Goal: Information Seeking & Learning: Learn about a topic

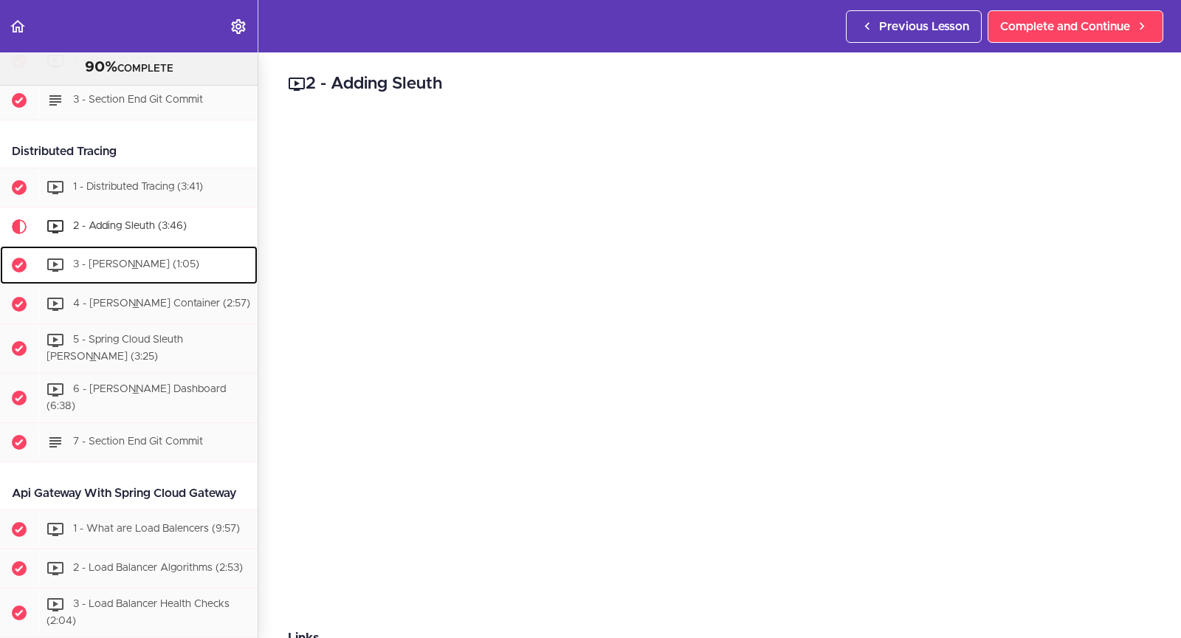
click at [167, 281] on div "3 - [PERSON_NAME] (1:05)" at bounding box center [147, 265] width 219 height 32
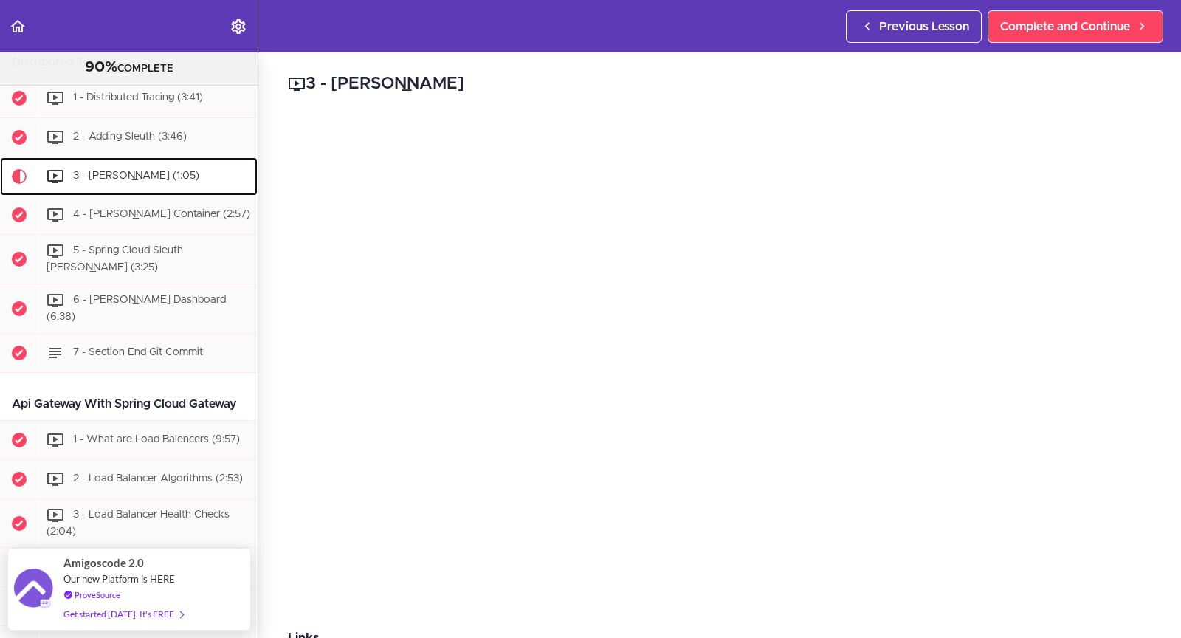
scroll to position [1934, 0]
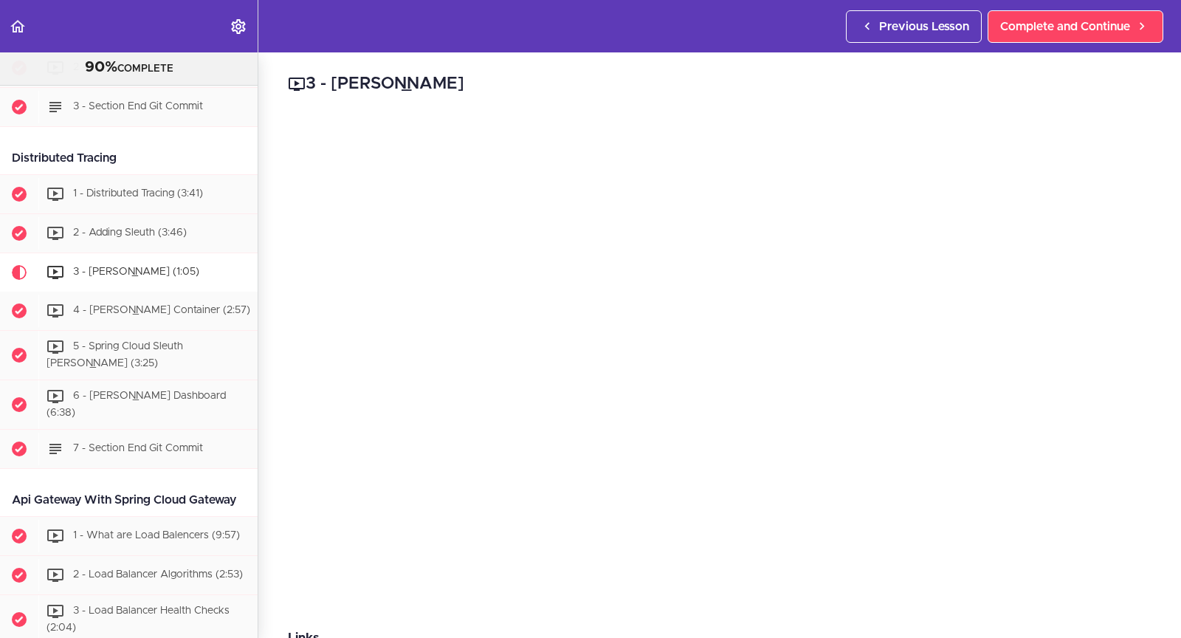
drag, startPoint x: 424, startPoint y: 81, endPoint x: 399, endPoint y: 83, distance: 24.4
click at [399, 83] on h2 "3 - Zipkin" at bounding box center [719, 84] width 863 height 25
drag, startPoint x: 75, startPoint y: 514, endPoint x: 0, endPoint y: 487, distance: 79.1
click at [0, 488] on div "Api Gateway With Spring Cloud Gateway" at bounding box center [129, 499] width 258 height 33
copy div "Api Gateway With Spring Cloud Gateway"
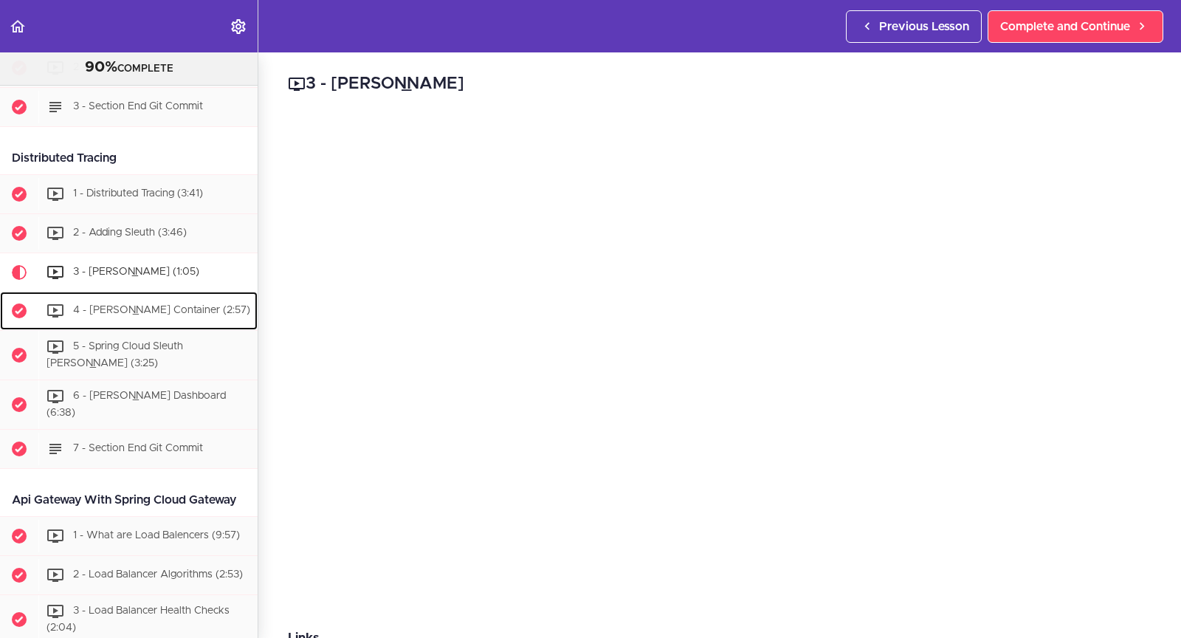
click at [150, 316] on span "4 - [PERSON_NAME] Container (2:57)" at bounding box center [161, 311] width 177 height 10
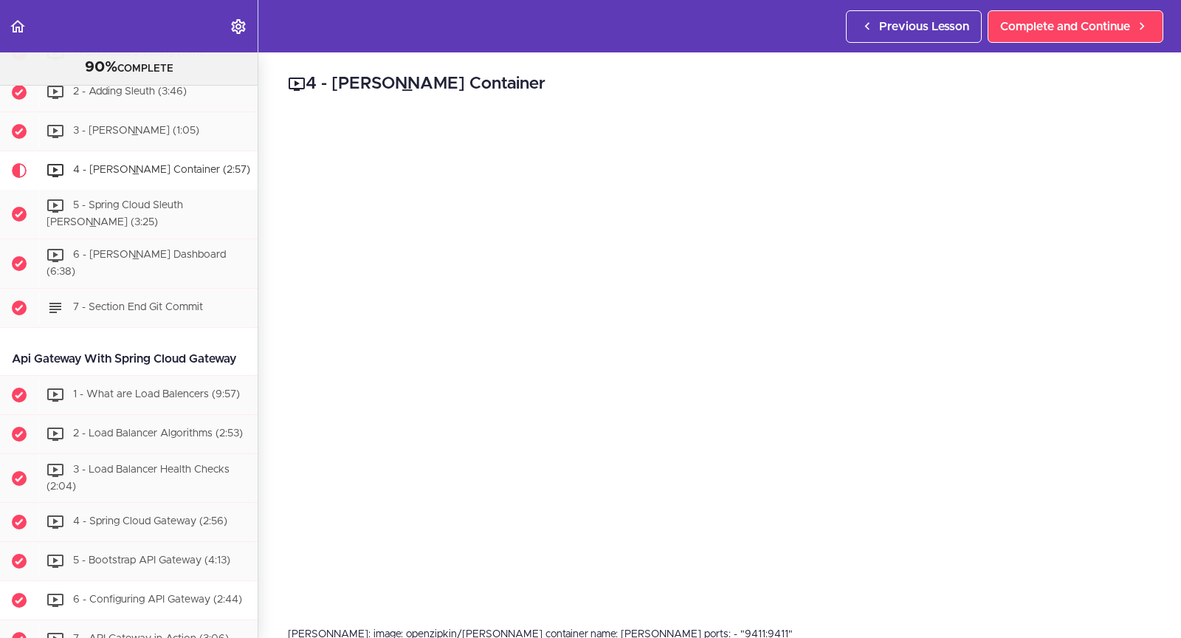
scroll to position [2049, 0]
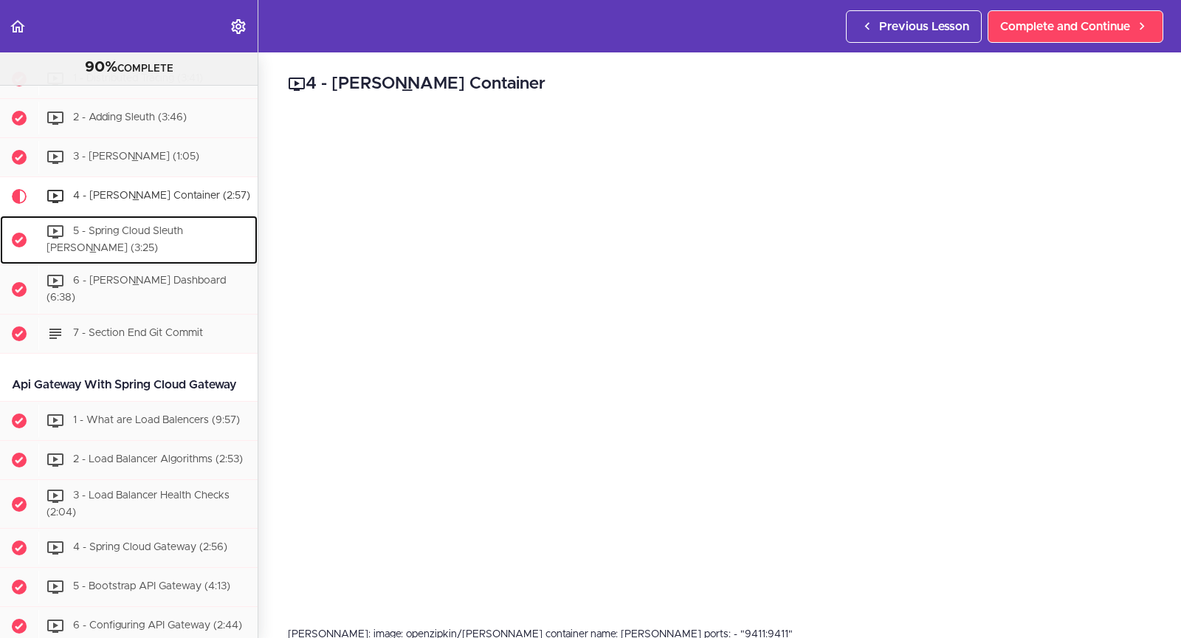
click at [182, 252] on div "5 - Spring Cloud Sleuth [PERSON_NAME] (3:25)" at bounding box center [147, 239] width 219 height 49
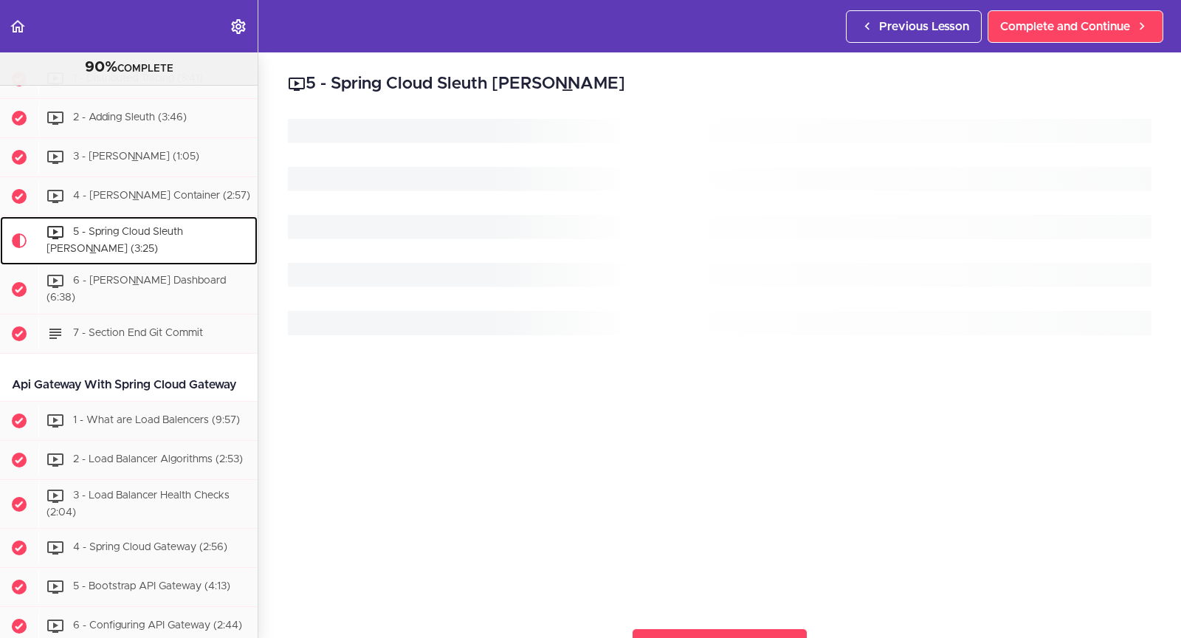
scroll to position [2170, 0]
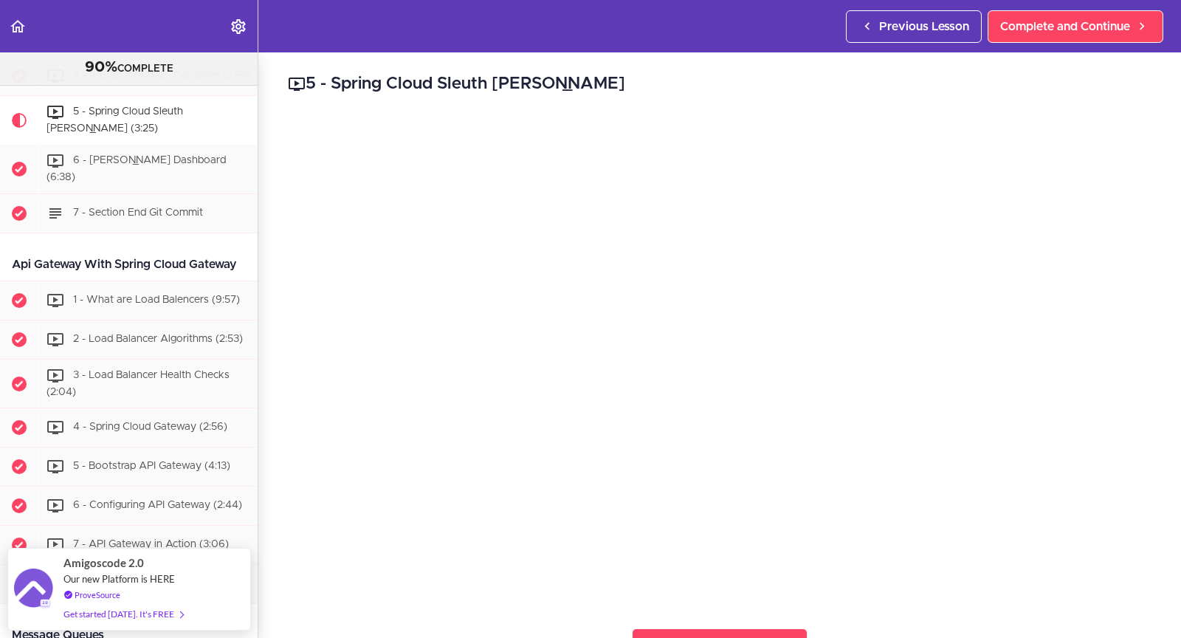
drag, startPoint x: 627, startPoint y: 88, endPoint x: 579, endPoint y: 75, distance: 49.8
click at [579, 75] on h2 "5 - Spring Cloud Sleuth Zipkin" at bounding box center [719, 84] width 863 height 25
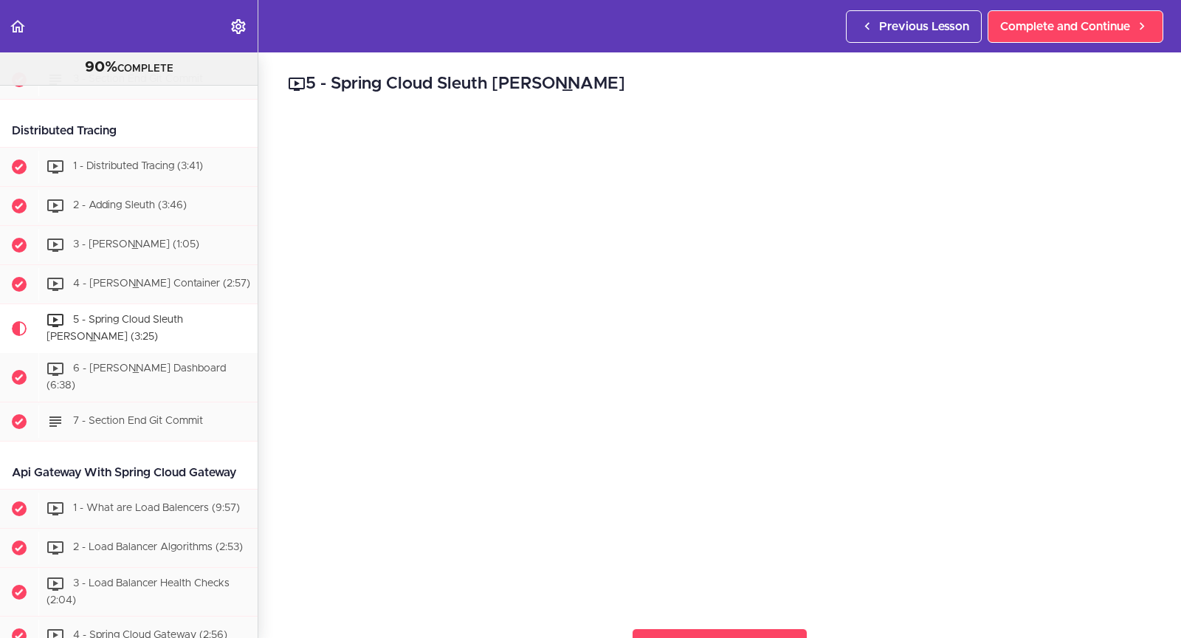
scroll to position [1951, 0]
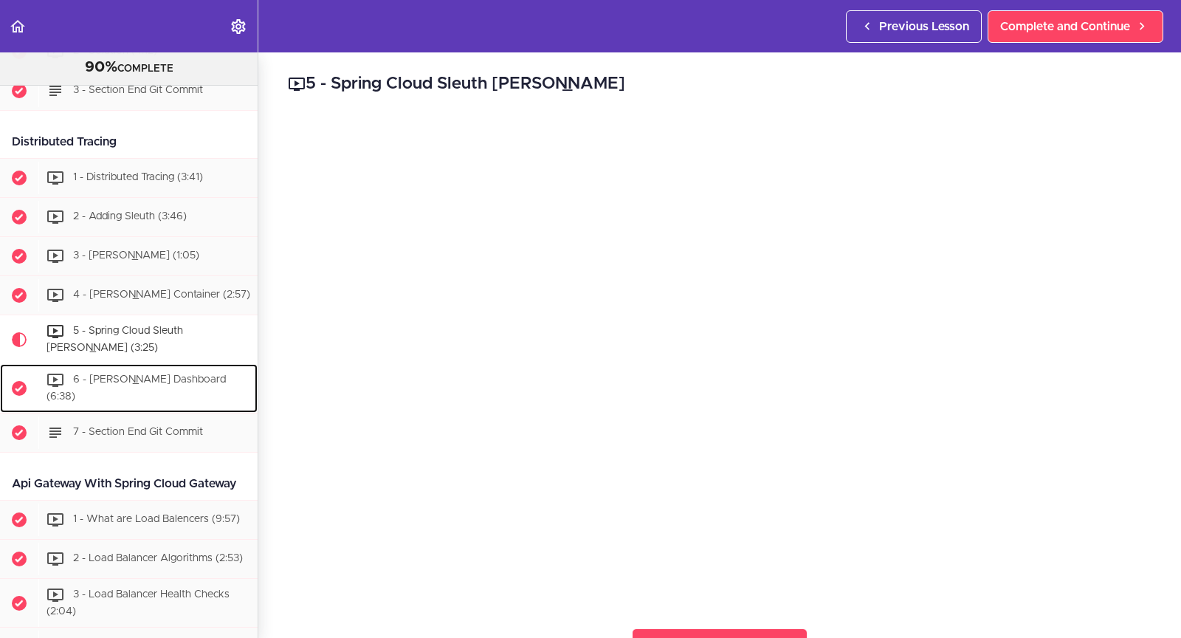
click at [147, 406] on div "6 - [PERSON_NAME] Dashboard (6:38)" at bounding box center [147, 388] width 219 height 49
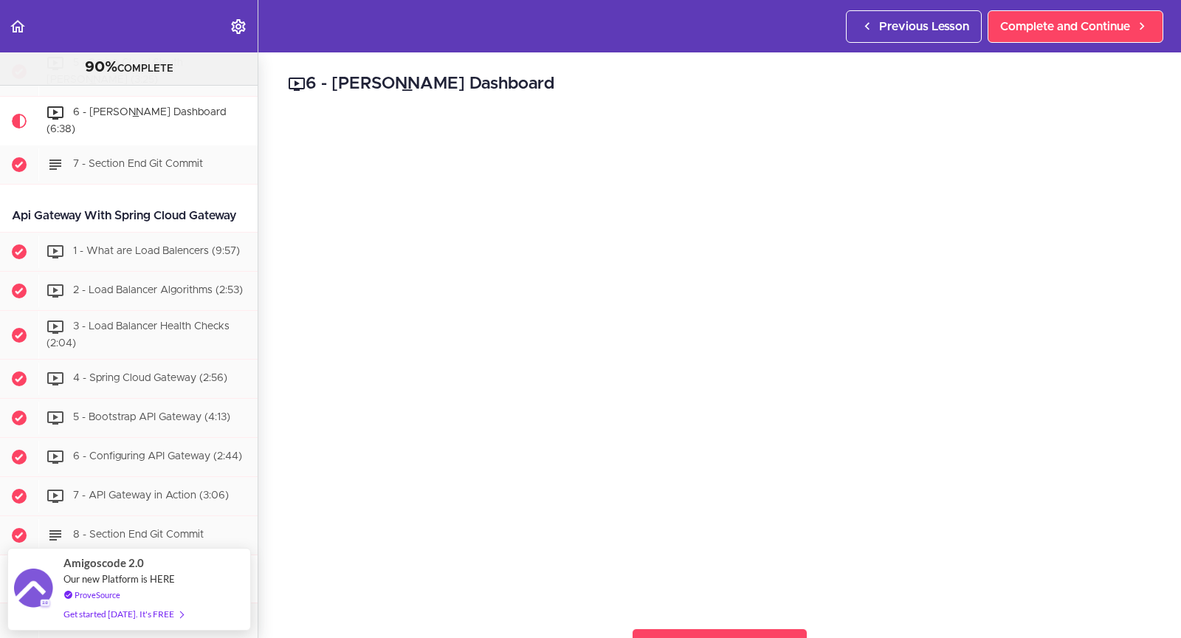
drag, startPoint x: 256, startPoint y: 412, endPoint x: 280, endPoint y: 441, distance: 38.3
click at [279, 446] on div "6 - Zipkin Dashboard Complete and Continue 1 - Follow us on LinkedIn 2 - Subscr…" at bounding box center [719, 344] width 923 height 585
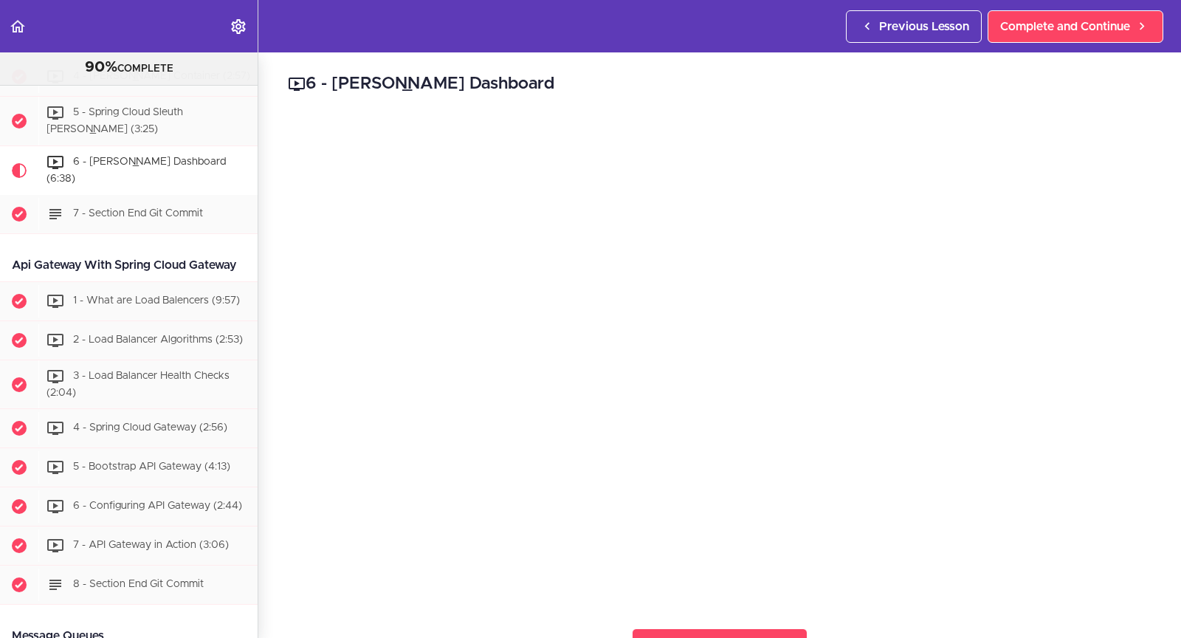
scroll to position [2168, 0]
click at [199, 306] on span "1 - What are Load Balencers (9:57)" at bounding box center [156, 301] width 167 height 10
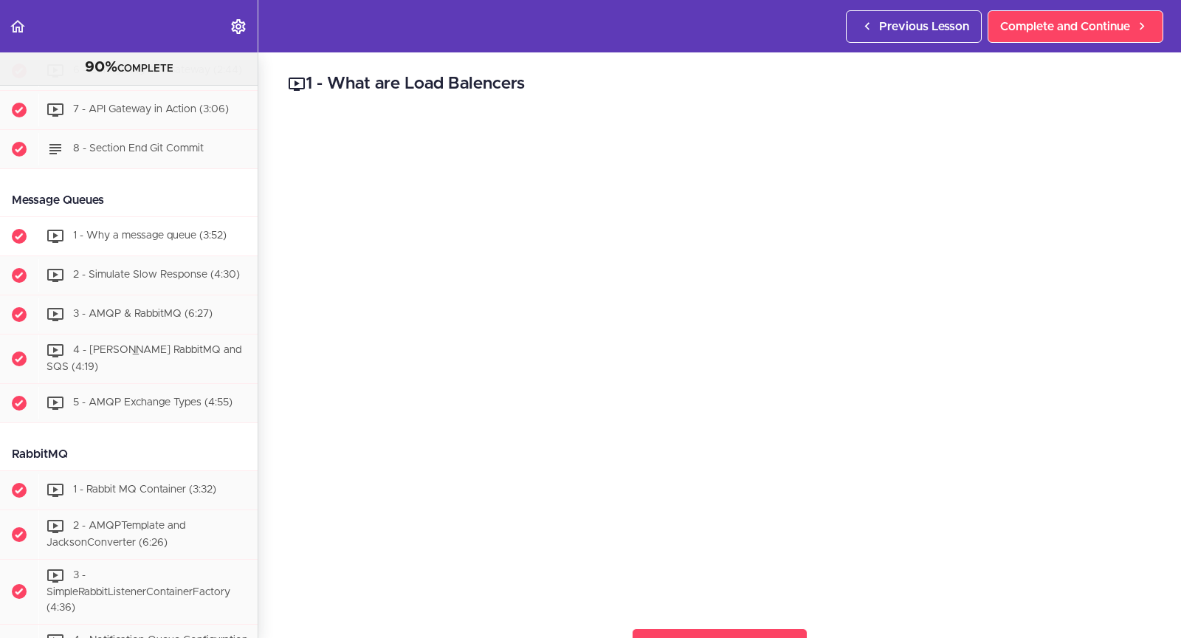
scroll to position [2605, 0]
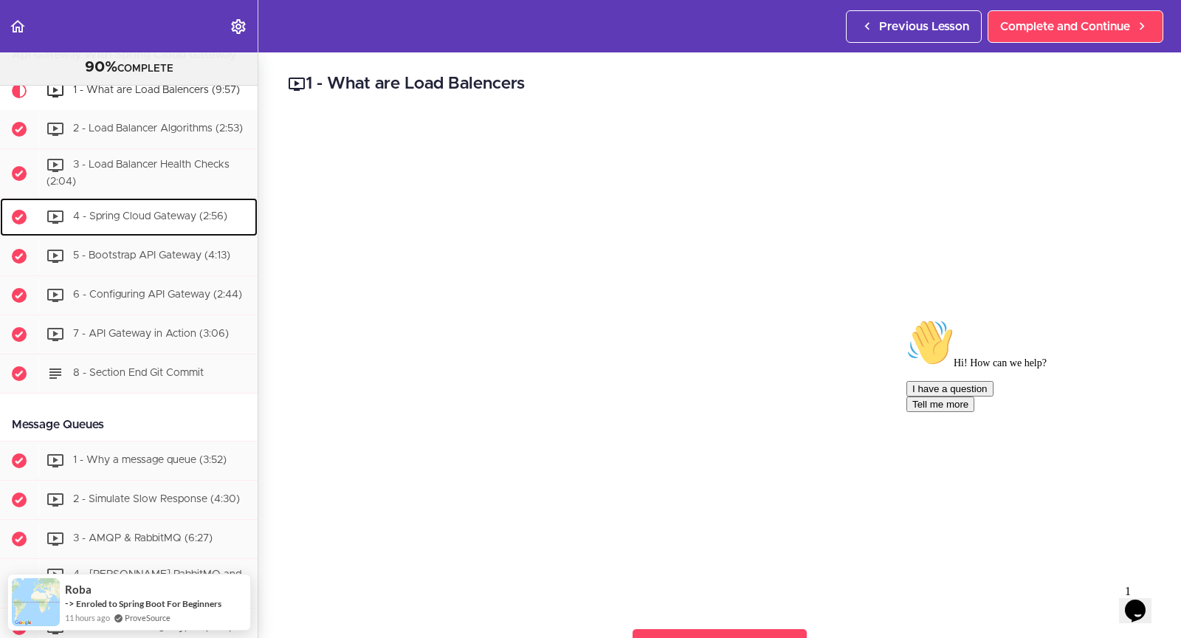
click at [175, 233] on div "4 - Spring Cloud Gateway (2:56)" at bounding box center [147, 217] width 219 height 32
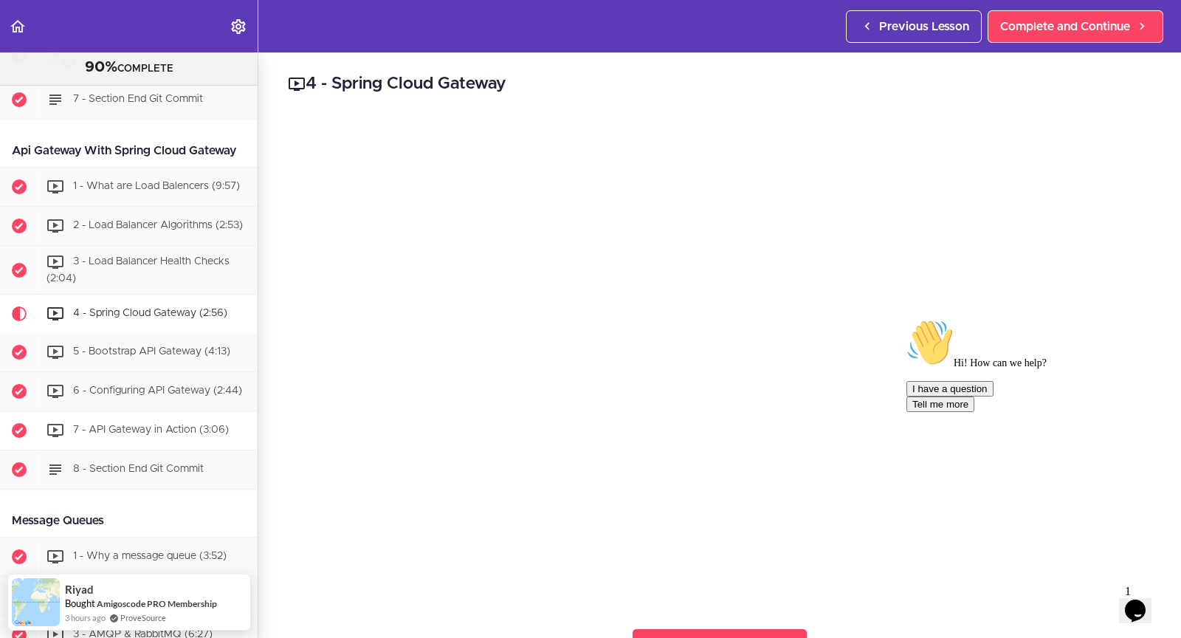
scroll to position [2278, 0]
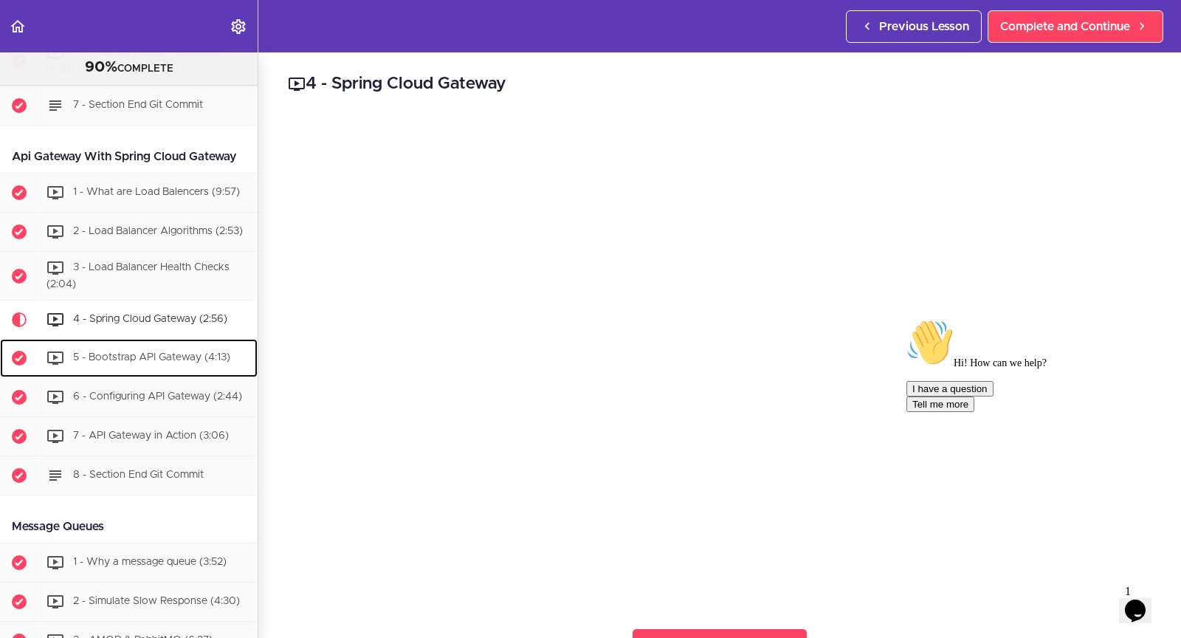
click at [176, 363] on span "5 - Bootstrap API Gateway (4:13)" at bounding box center [151, 358] width 157 height 10
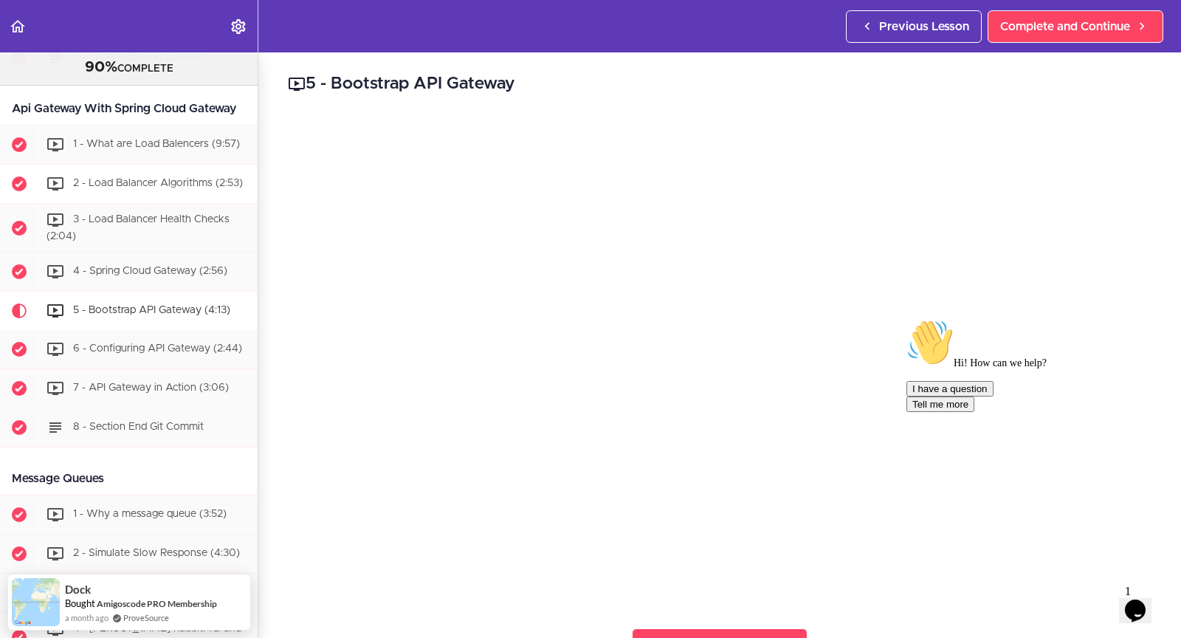
scroll to position [2317, 0]
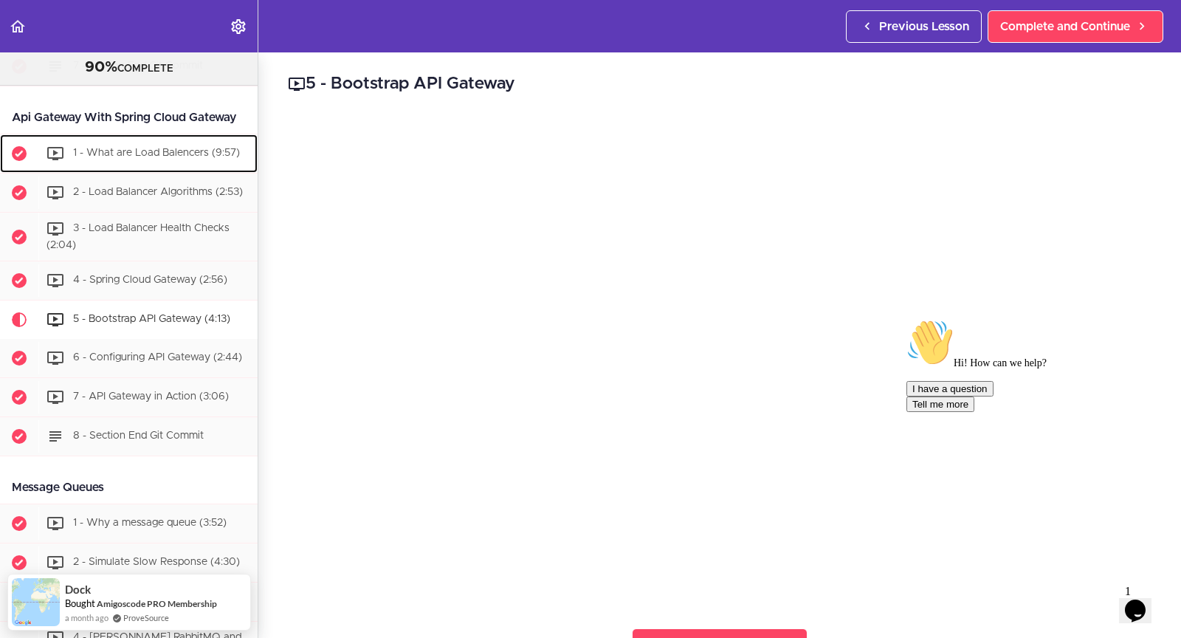
click at [179, 170] on div "1 - What are Load Balencers (9:57)" at bounding box center [147, 153] width 219 height 32
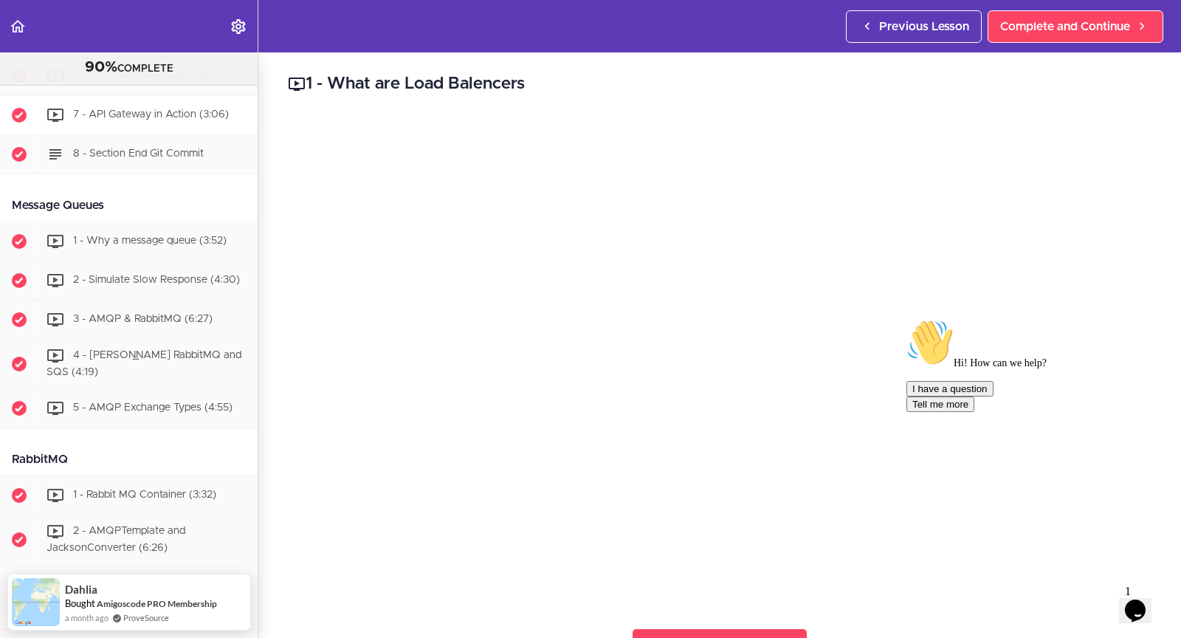
scroll to position [2537, 0]
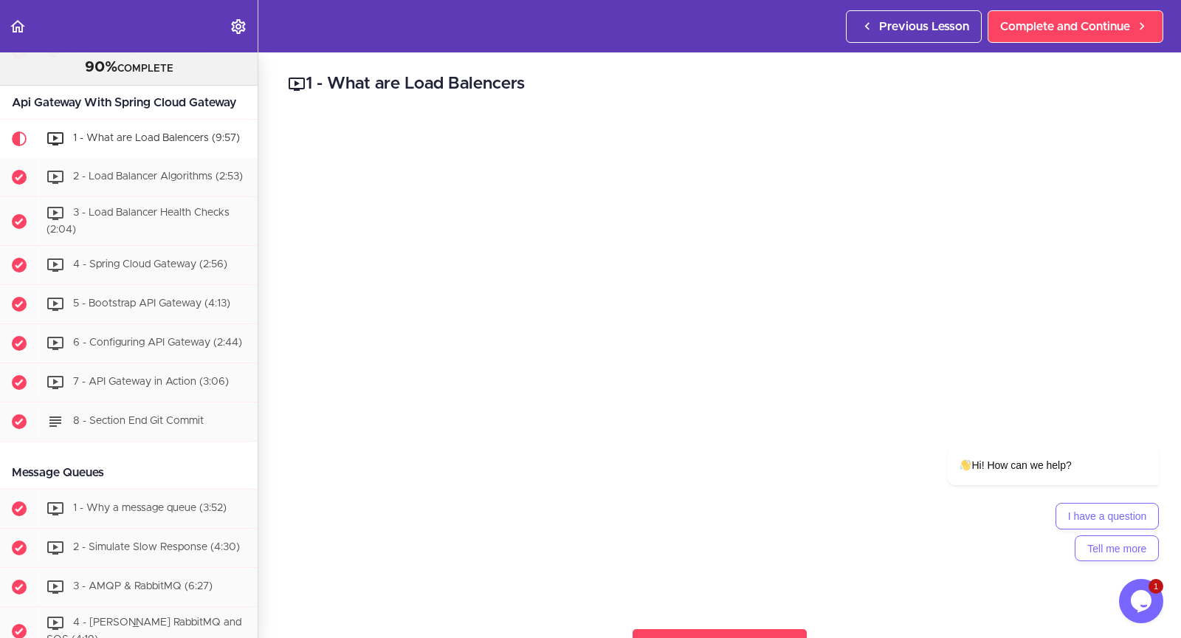
scroll to position [2366, 0]
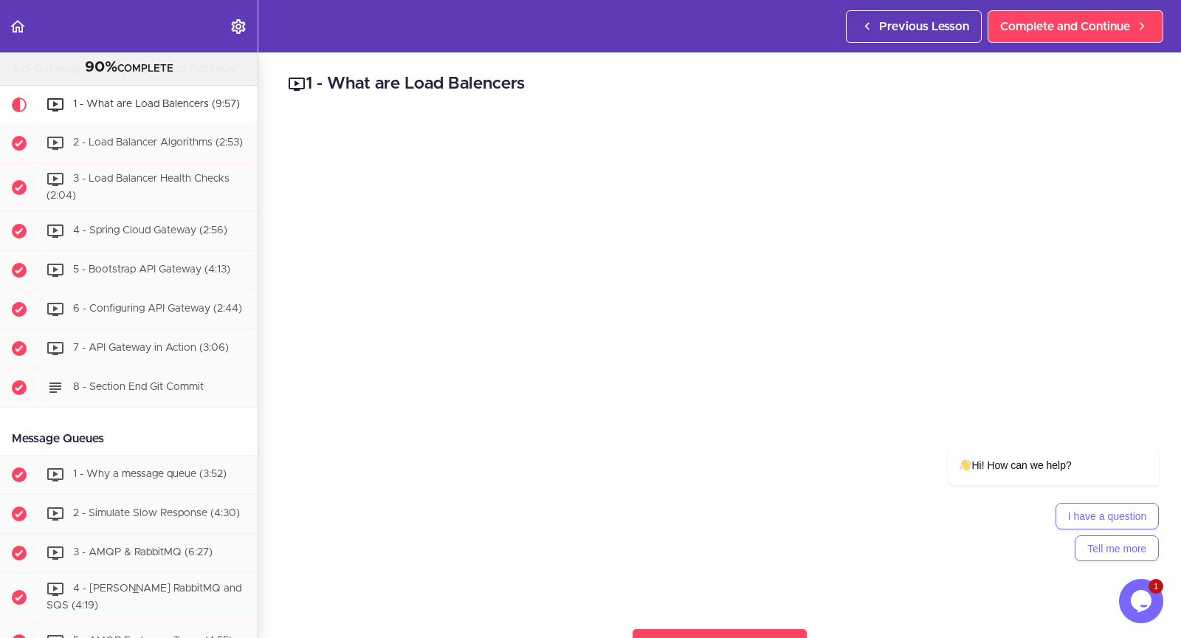
click at [345, 21] on header "Autoplay Autocomplete Previous Lesson Complete and Continue" at bounding box center [590, 26] width 1181 height 52
click at [1144, 421] on icon "Chat attention grabber" at bounding box center [1149, 423] width 13 height 13
drag, startPoint x: 2259, startPoint y: 1100, endPoint x: 1169, endPoint y: 554, distance: 1218.9
click at [1169, 554] on icon "Close" at bounding box center [1171, 551] width 13 height 13
drag, startPoint x: 22, startPoint y: 13, endPoint x: 1049, endPoint y: 610, distance: 1188.2
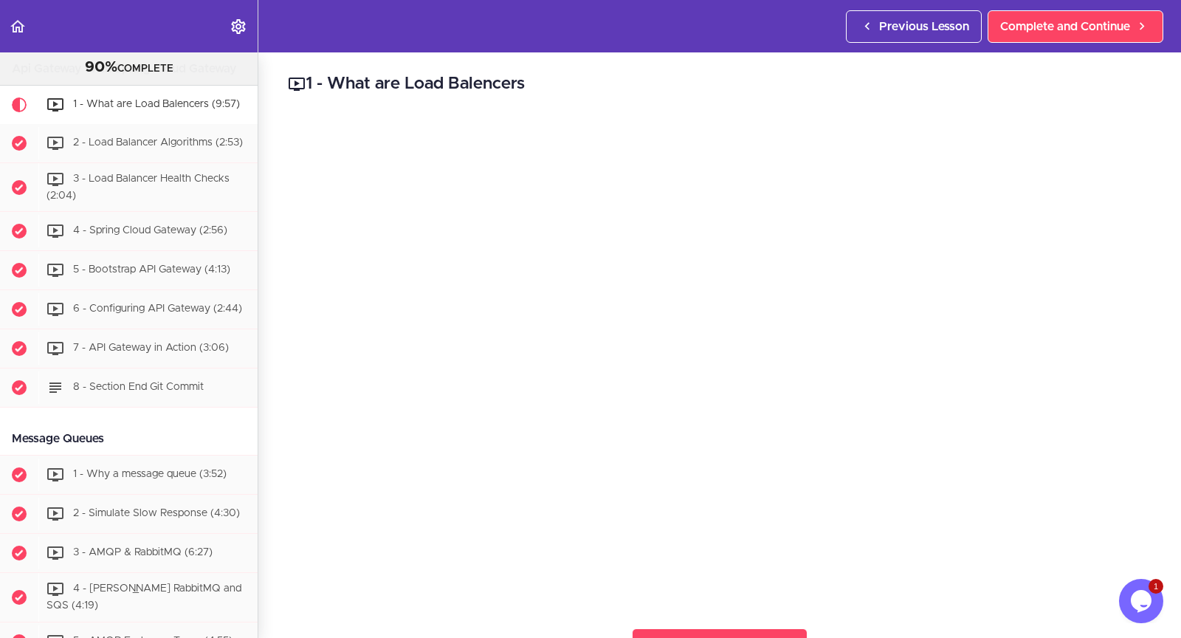
click at [1049, 610] on div "1 - What are Load Balencers Complete and Continue 1 - Follow us on LinkedIn 2 -…" at bounding box center [719, 344] width 923 height 585
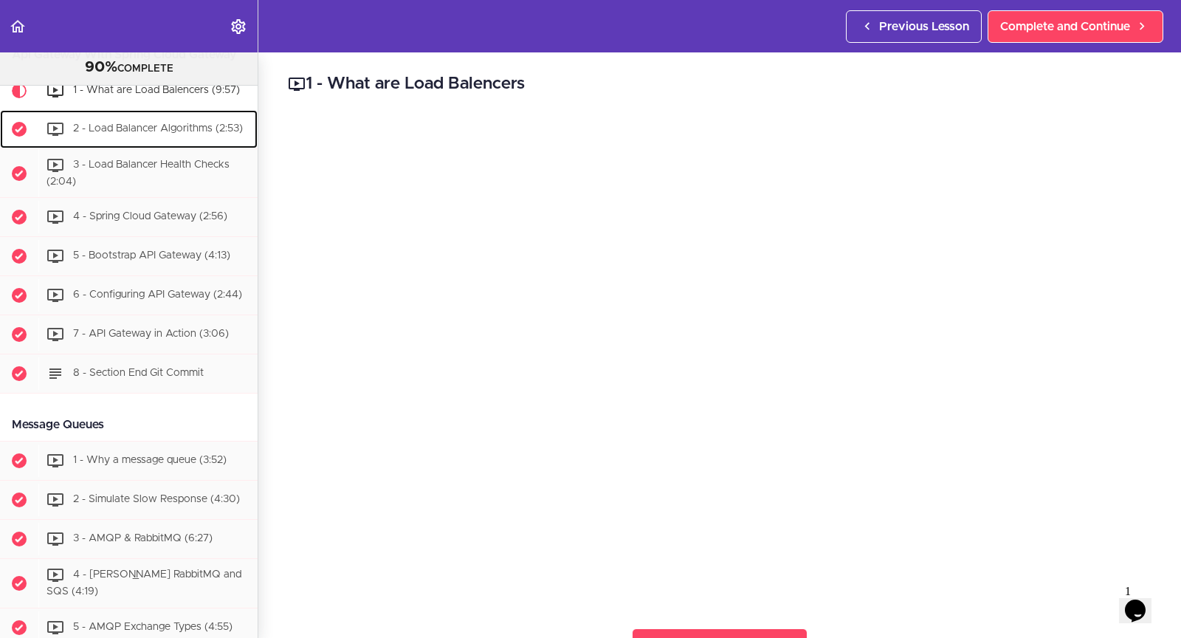
click at [173, 134] on span "2 - Load Balancer Algorithms (2:53)" at bounding box center [158, 128] width 170 height 10
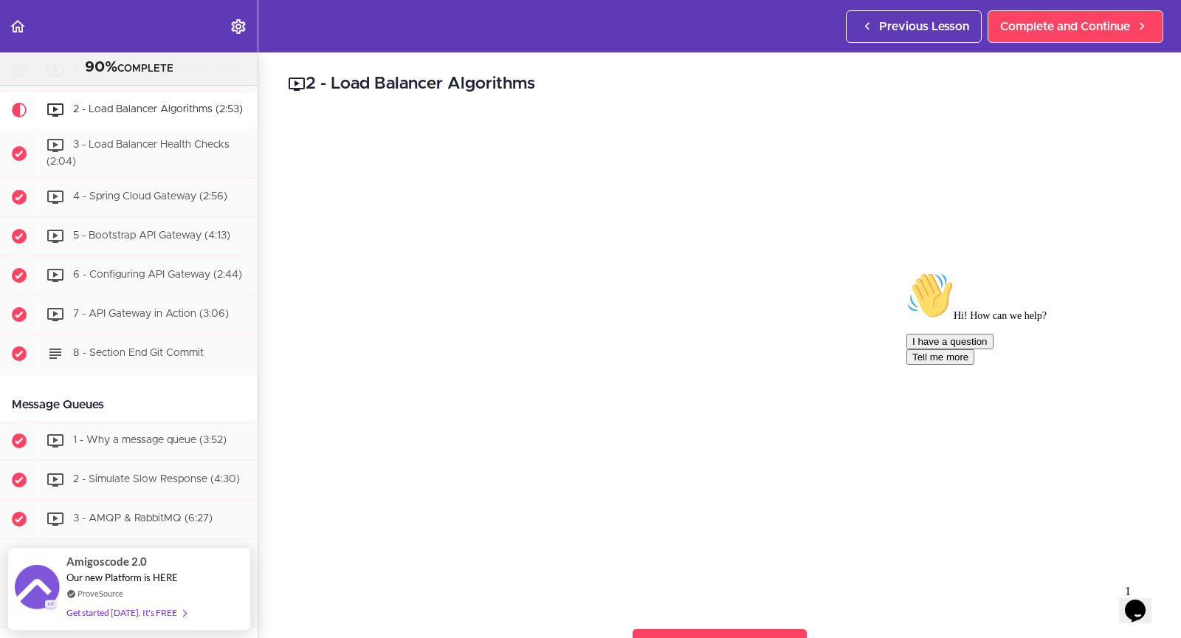
click at [906, 272] on icon "Chat attention grabber" at bounding box center [906, 272] width 0 height 0
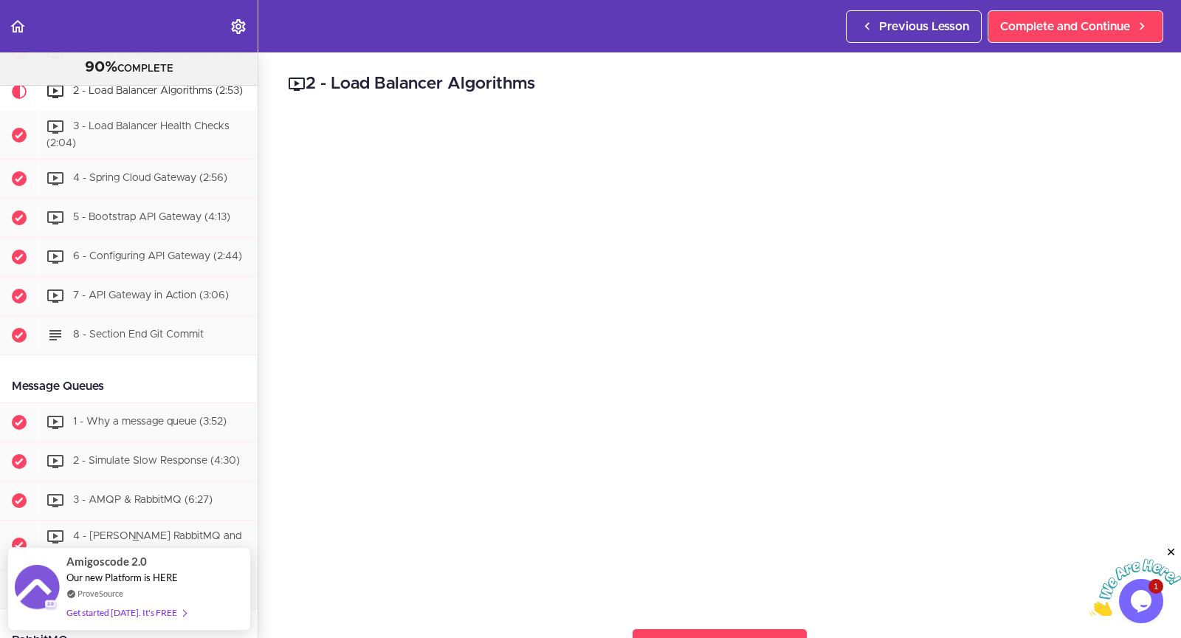
click at [1173, 548] on icon "Close" at bounding box center [1171, 551] width 13 height 13
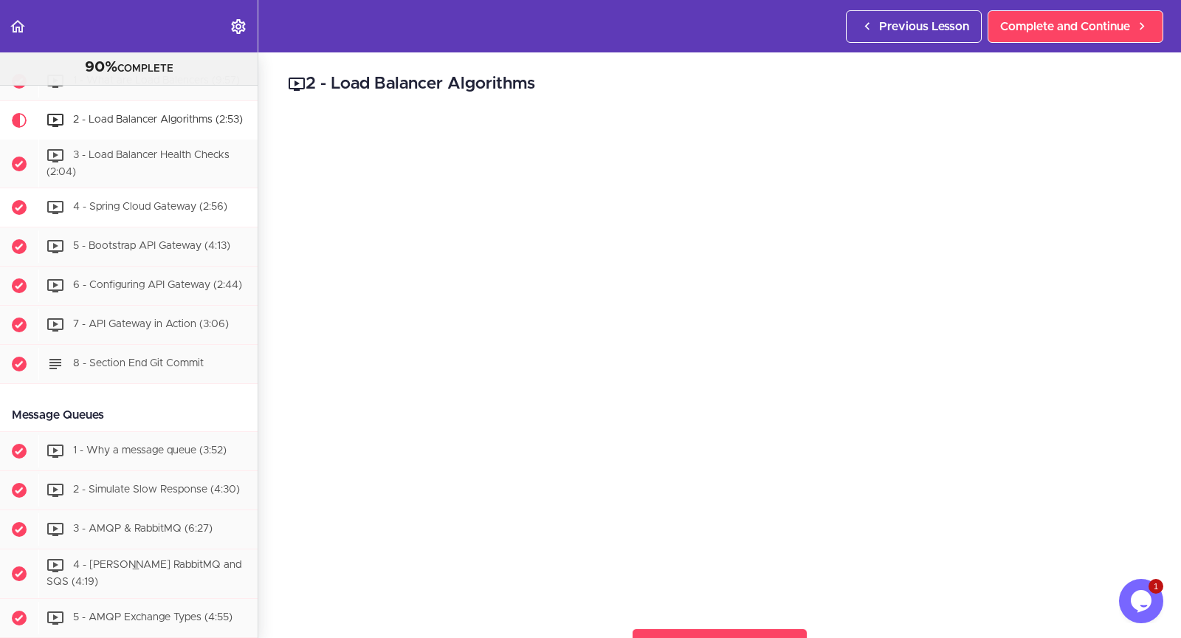
scroll to position [2389, 0]
click at [194, 189] on div "3 - Load Balancer Health Checks (2:04)" at bounding box center [147, 164] width 219 height 49
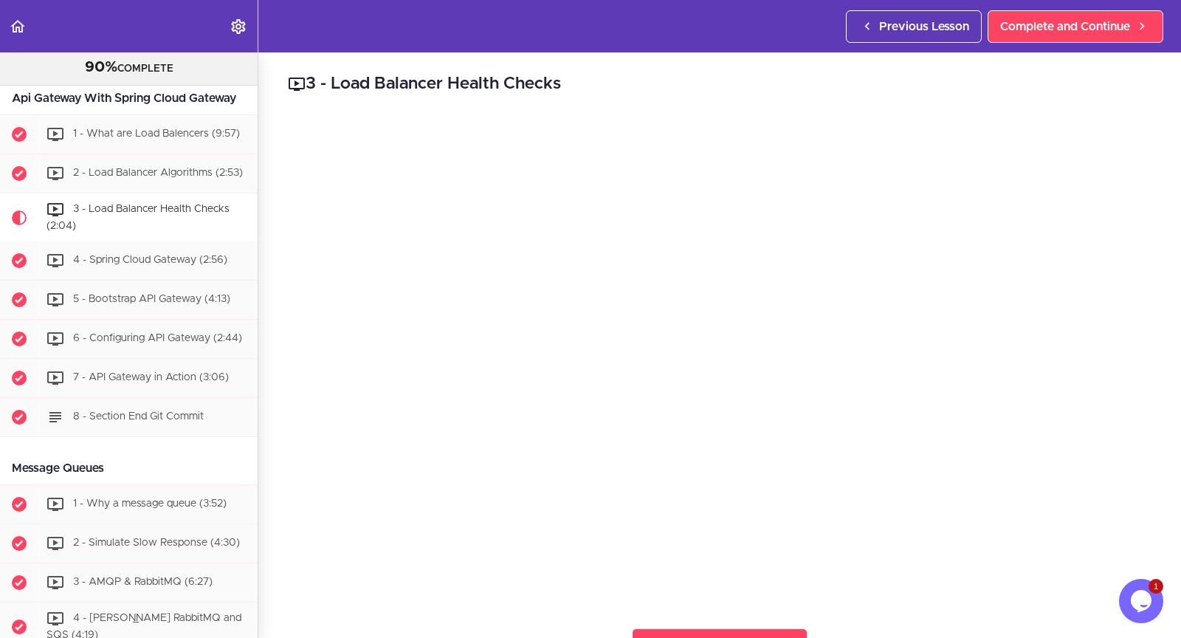
scroll to position [2337, 0]
click at [199, 265] on span "4 - Spring Cloud Gateway (2:56)" at bounding box center [150, 260] width 154 height 10
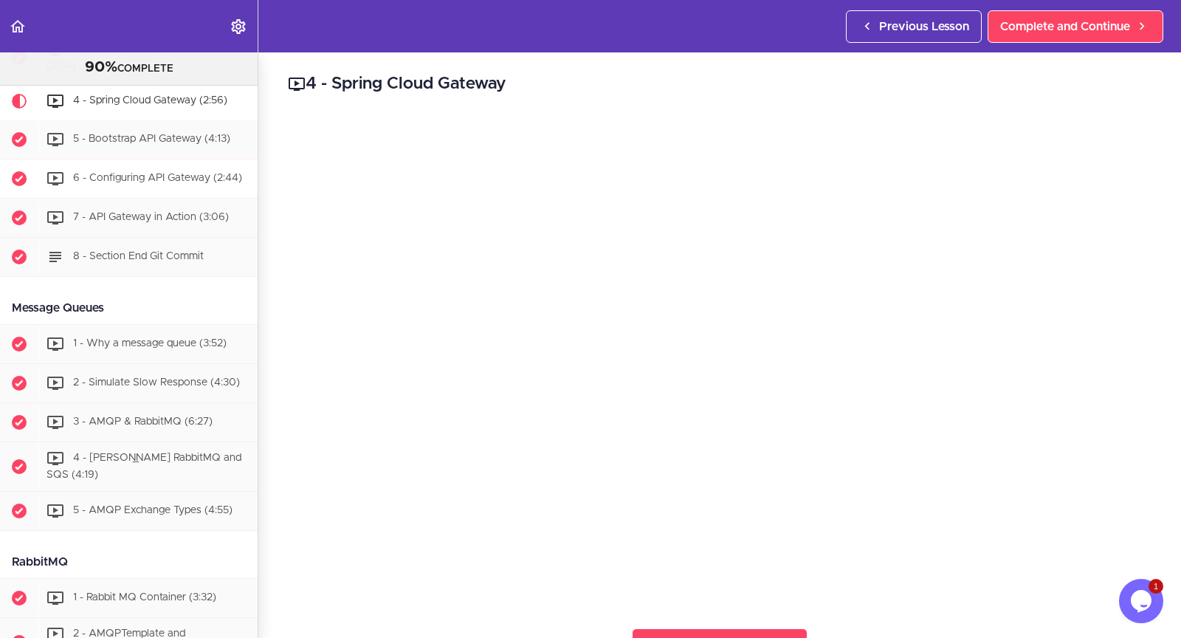
scroll to position [2437, 0]
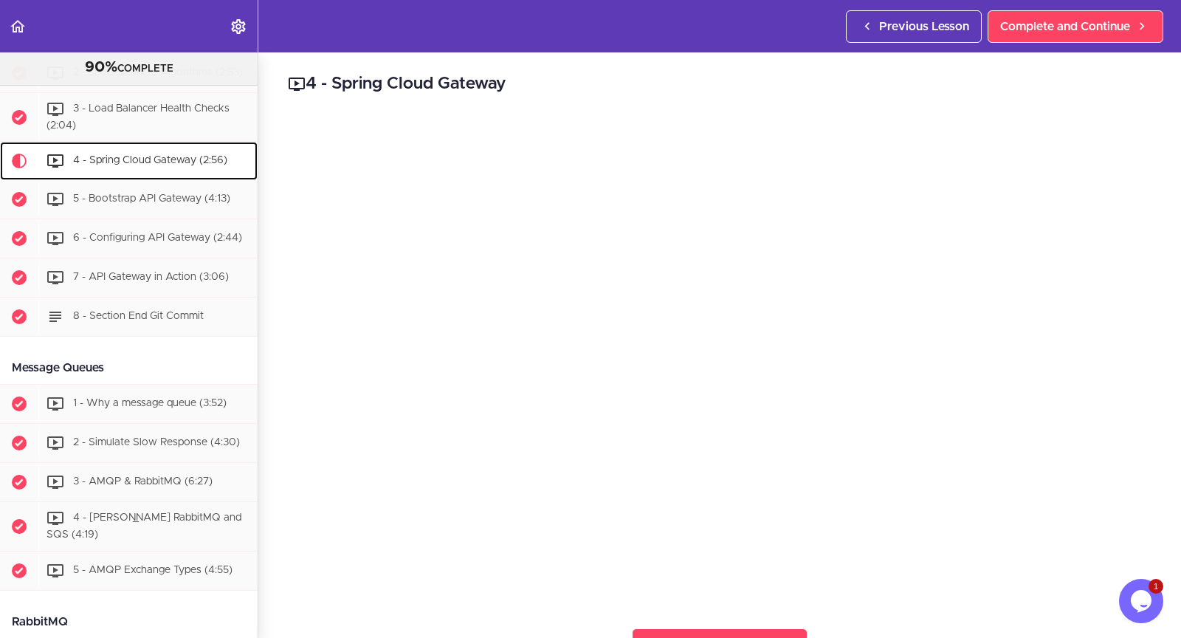
click at [183, 166] on span "4 - Spring Cloud Gateway (2:56)" at bounding box center [150, 161] width 154 height 10
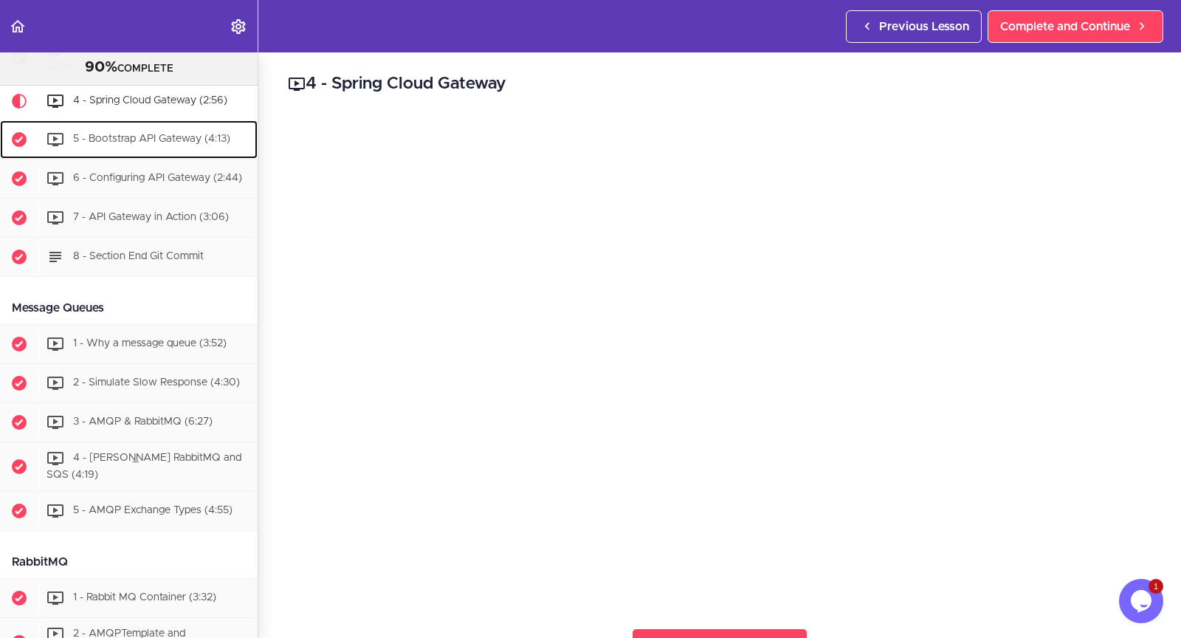
click at [165, 145] on span "5 - Bootstrap API Gateway (4:13)" at bounding box center [151, 139] width 157 height 10
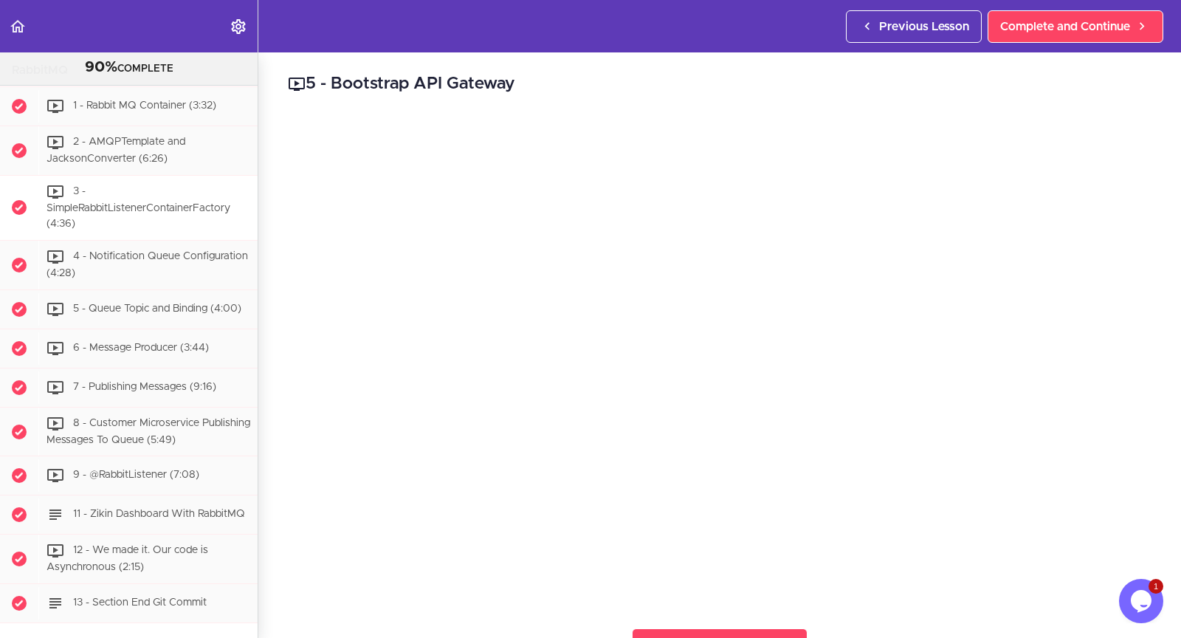
scroll to position [2769, 0]
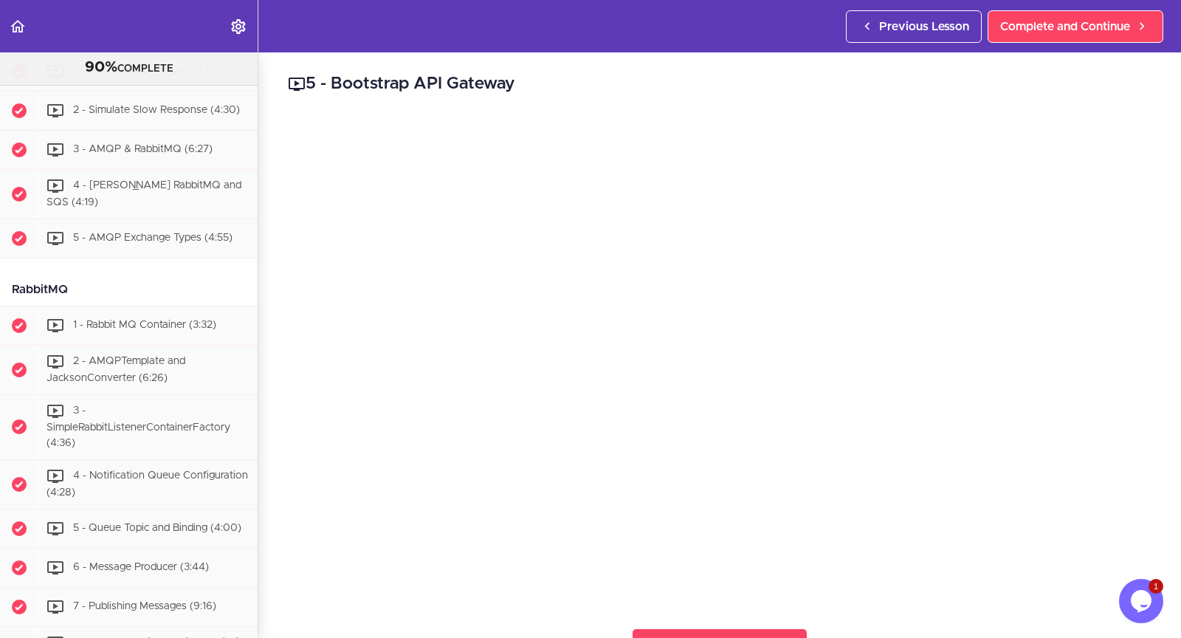
drag, startPoint x: 262, startPoint y: 270, endPoint x: 272, endPoint y: 203, distance: 67.9
click at [272, 203] on div "5 - Bootstrap API Gateway Complete and Continue 1 - Follow us on LinkedIn 2 - S…" at bounding box center [719, 344] width 923 height 585
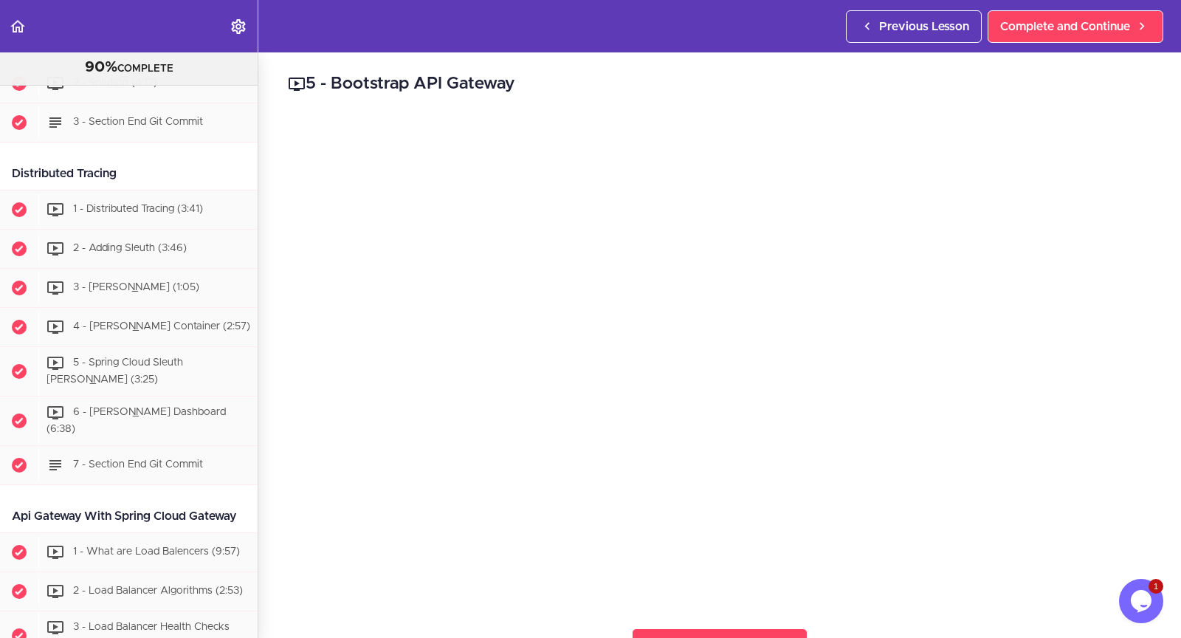
scroll to position [1912, 0]
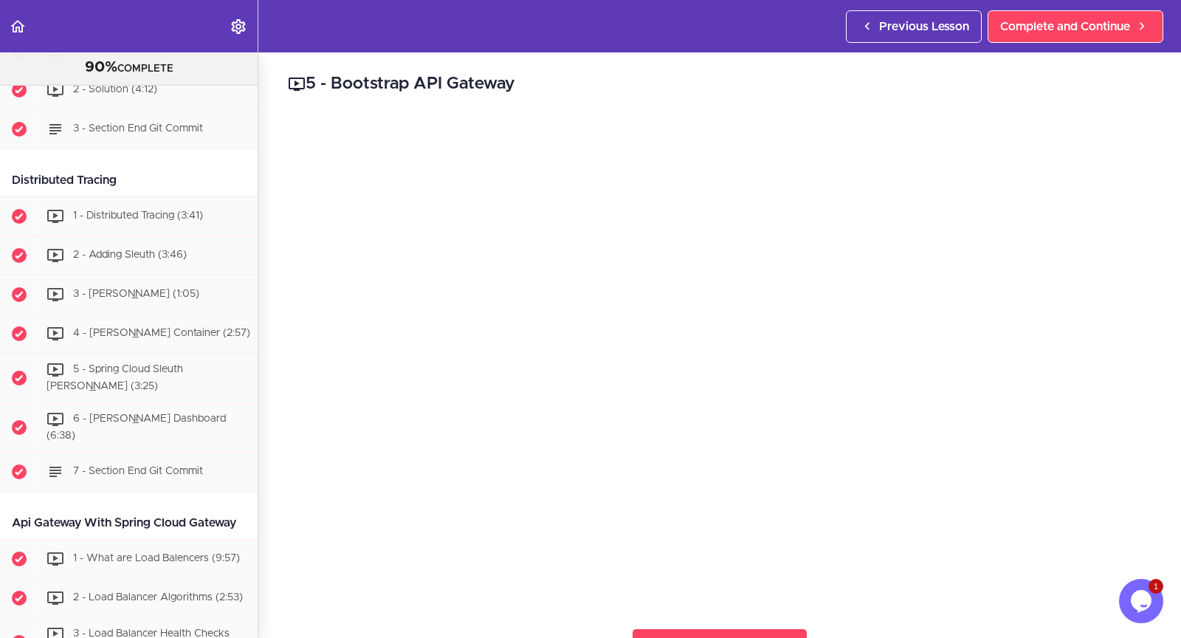
drag, startPoint x: 585, startPoint y: 74, endPoint x: 539, endPoint y: 72, distance: 45.8
click at [539, 72] on h2 "5 - Bootstrap API Gateway" at bounding box center [719, 84] width 863 height 25
drag, startPoint x: 561, startPoint y: 78, endPoint x: 539, endPoint y: 83, distance: 21.9
click at [539, 83] on h2 "5 - Bootstrap API Gateway" at bounding box center [719, 84] width 863 height 25
drag, startPoint x: 587, startPoint y: 55, endPoint x: 570, endPoint y: 82, distance: 32.5
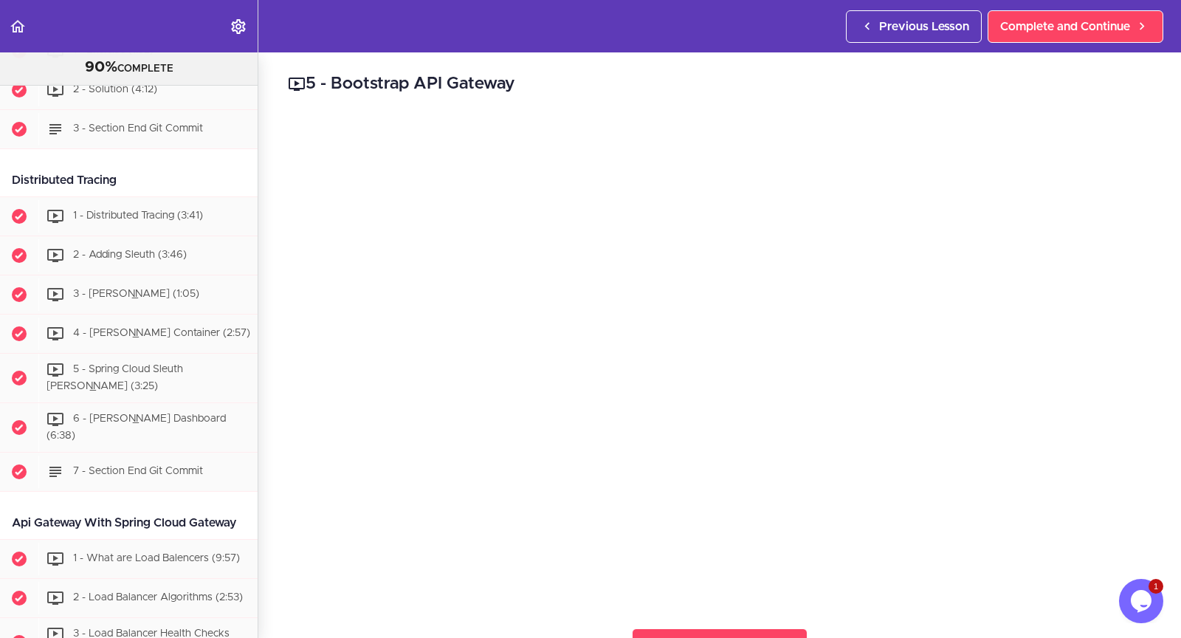
click at [567, 80] on h2 "5 - Bootstrap API Gateway" at bounding box center [719, 84] width 863 height 25
drag, startPoint x: 652, startPoint y: 75, endPoint x: 605, endPoint y: 90, distance: 49.7
click at [605, 90] on h2 "5 - Bootstrap API Gateway" at bounding box center [719, 84] width 863 height 25
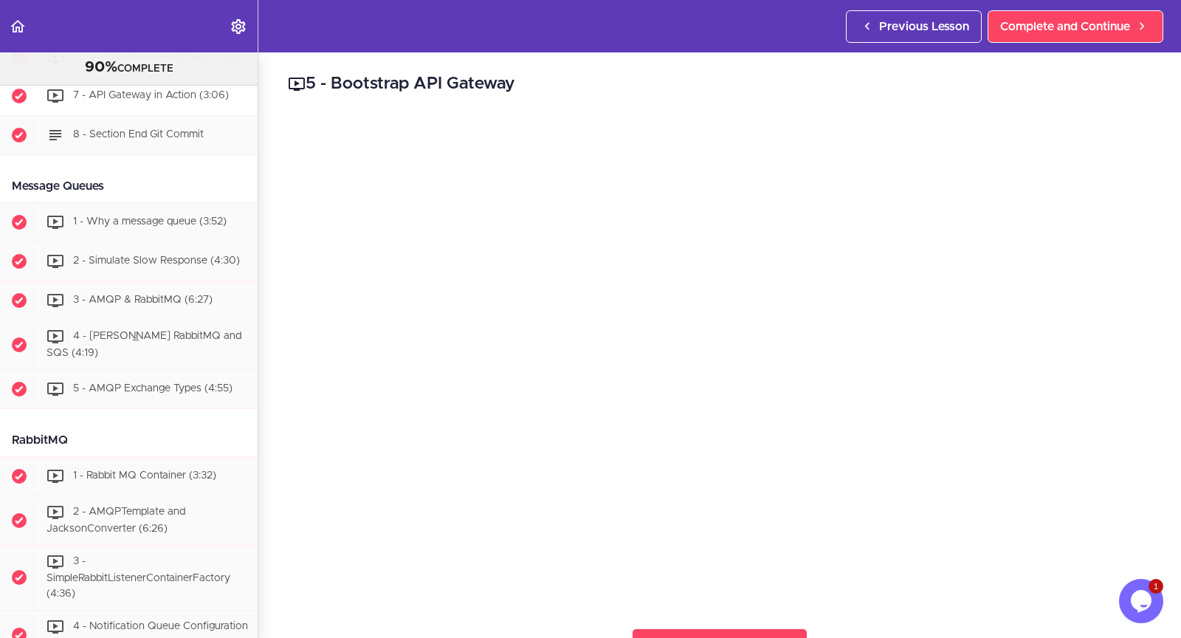
scroll to position [2399, 0]
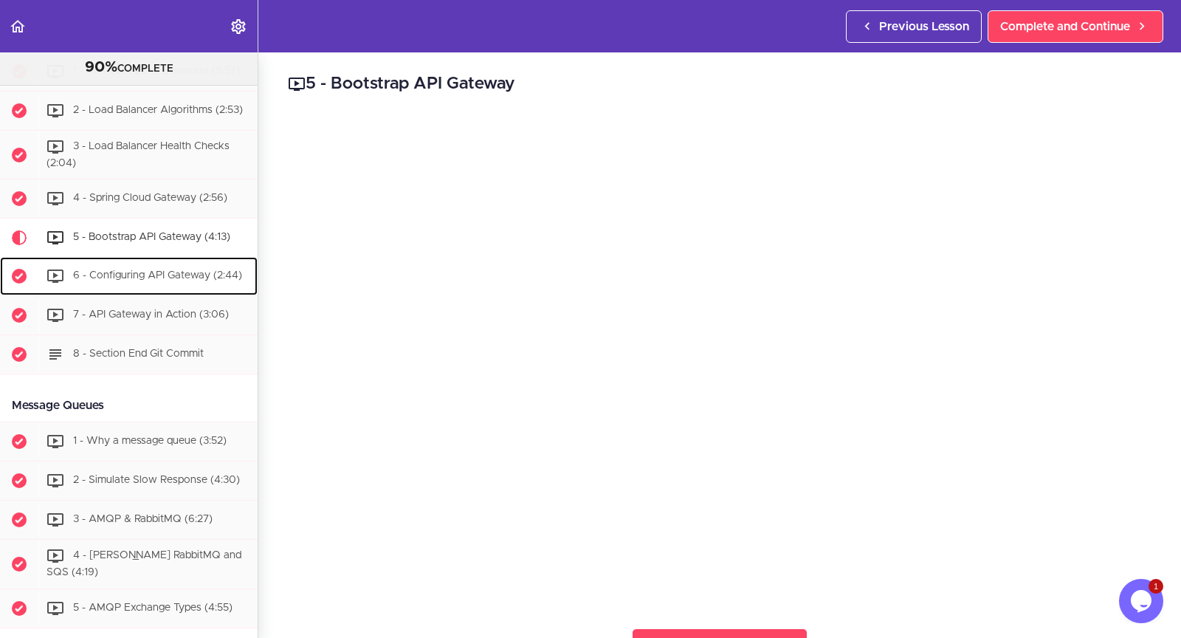
click at [168, 292] on div "6 - Configuring API Gateway (2:44)" at bounding box center [147, 276] width 219 height 32
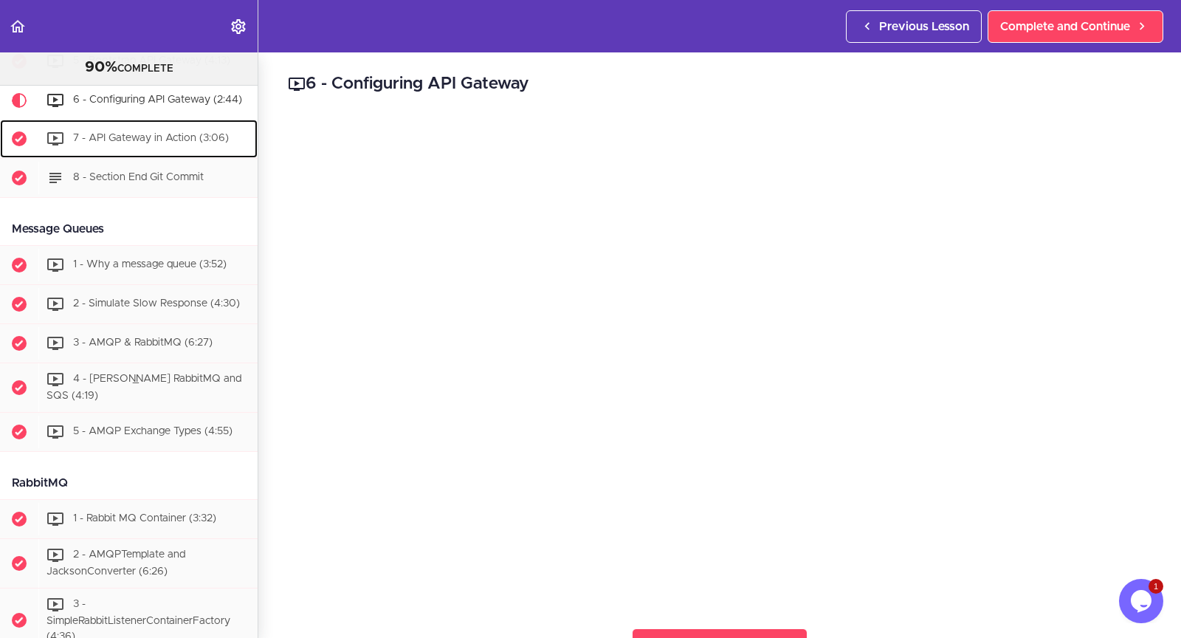
click at [189, 144] on span "7 - API Gateway in Action (3:06)" at bounding box center [151, 139] width 156 height 10
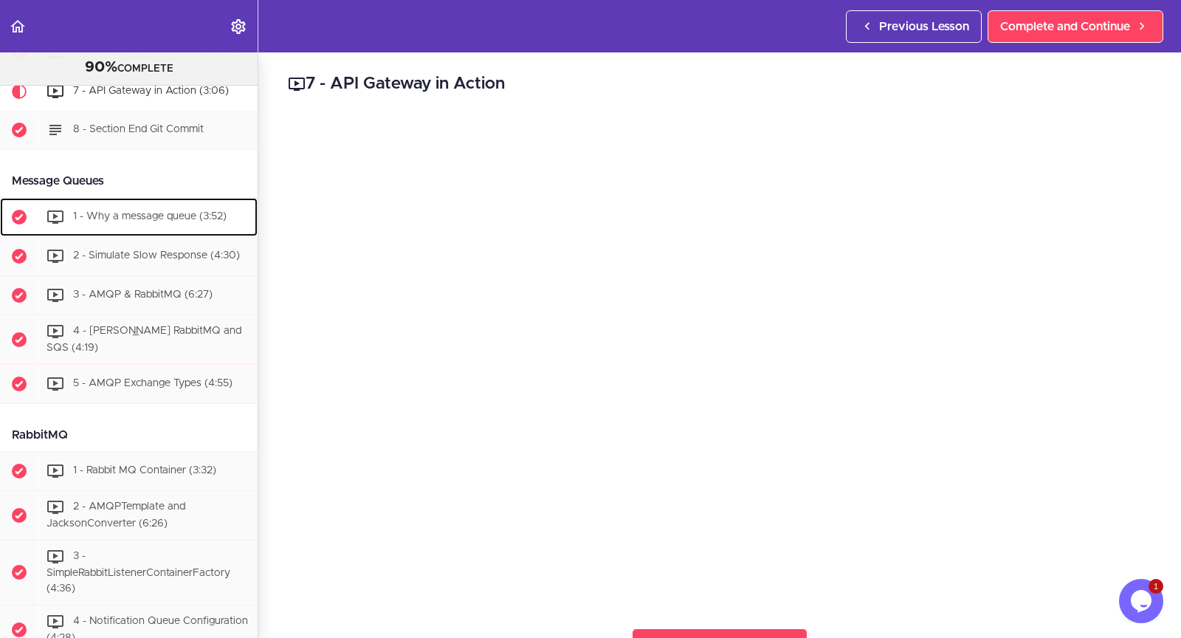
click at [130, 233] on div "1 - Why a message queue (3:52)" at bounding box center [147, 217] width 219 height 32
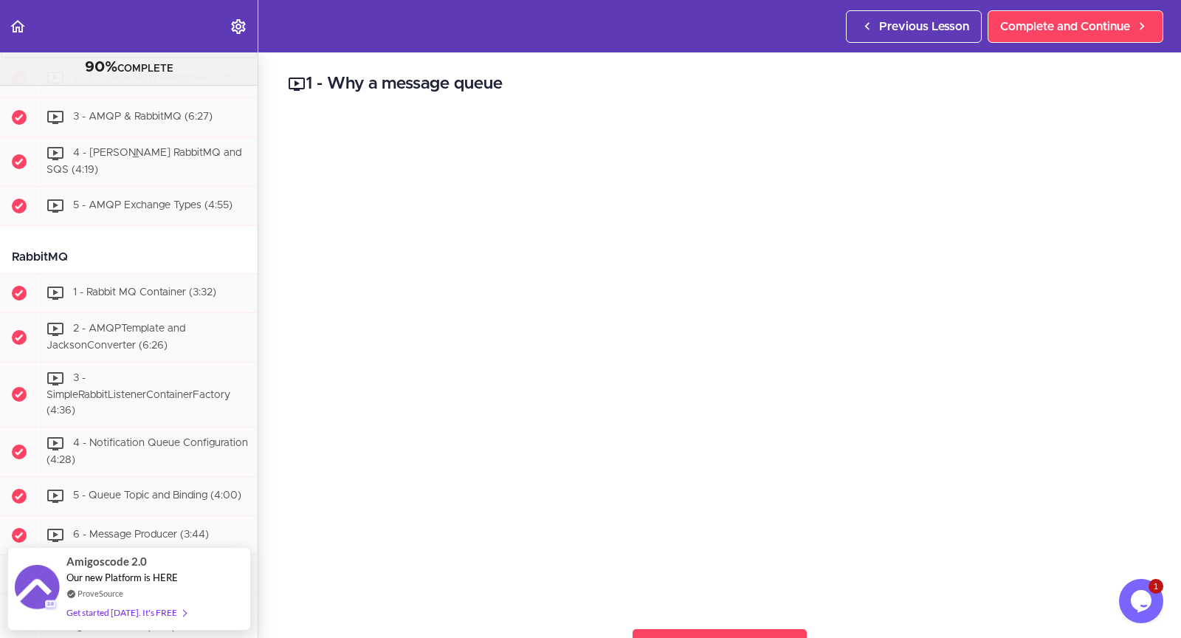
scroll to position [2799, 0]
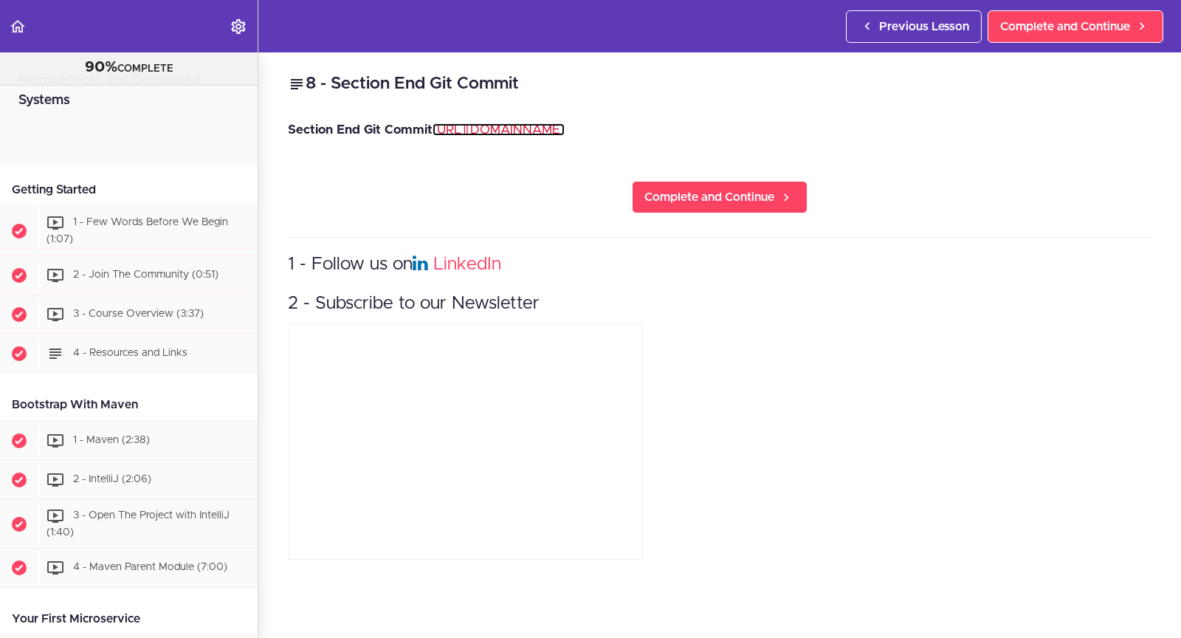
scroll to position [2680, 0]
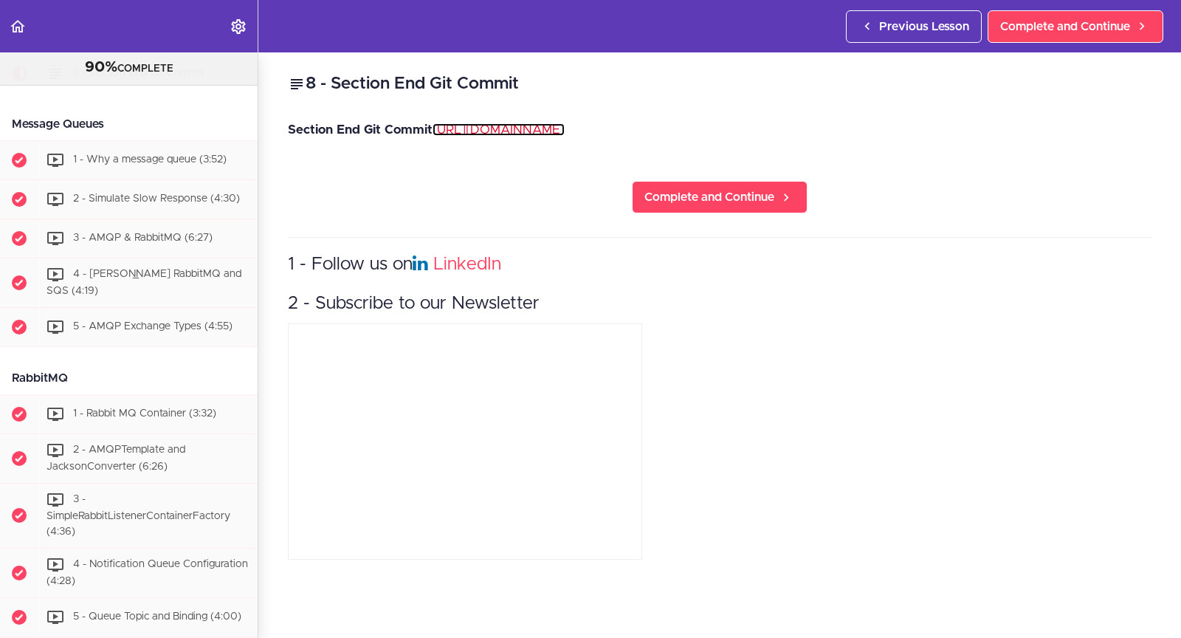
drag, startPoint x: 0, startPoint y: 0, endPoint x: 615, endPoint y: 131, distance: 628.6
click at [565, 131] on link "[URL][DOMAIN_NAME]" at bounding box center [498, 129] width 132 height 13
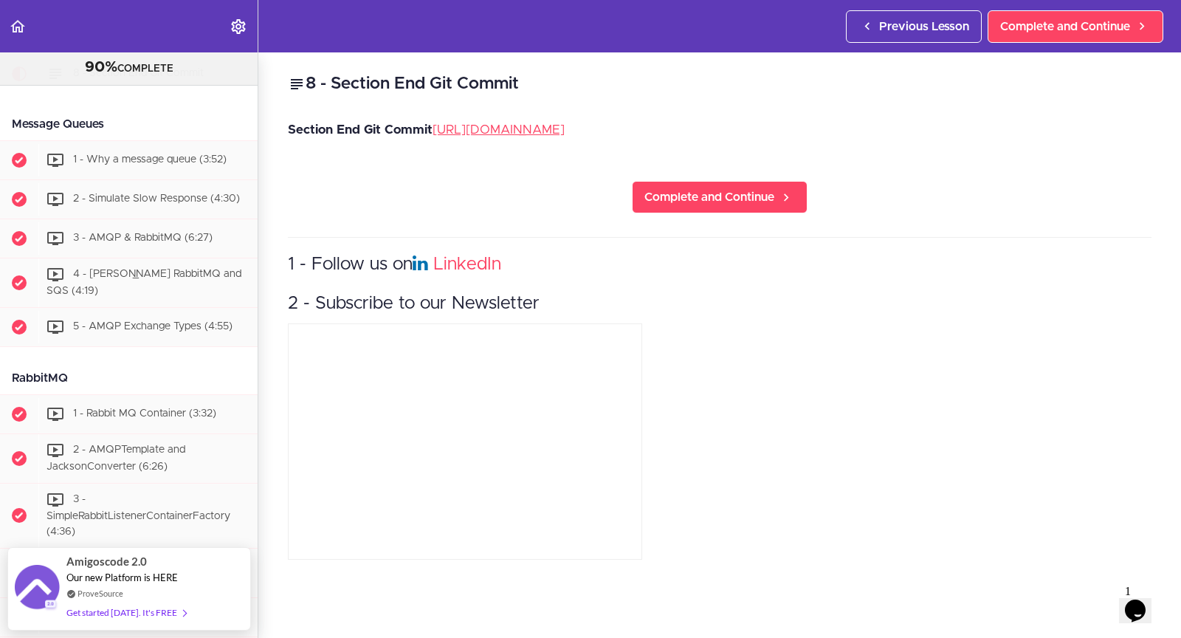
drag, startPoint x: 514, startPoint y: 124, endPoint x: 469, endPoint y: 175, distance: 67.5
click at [469, 175] on div "8 - Section End Git Commit Section End Git Commit [URL][DOMAIN_NAME] Complete a…" at bounding box center [719, 344] width 923 height 585
click at [572, 123] on p "Section End Git Commit [URL][DOMAIN_NAME]" at bounding box center [719, 130] width 863 height 22
click at [565, 127] on link "[URL][DOMAIN_NAME]" at bounding box center [498, 129] width 132 height 13
